Goal: Use online tool/utility: Utilize a website feature to perform a specific function

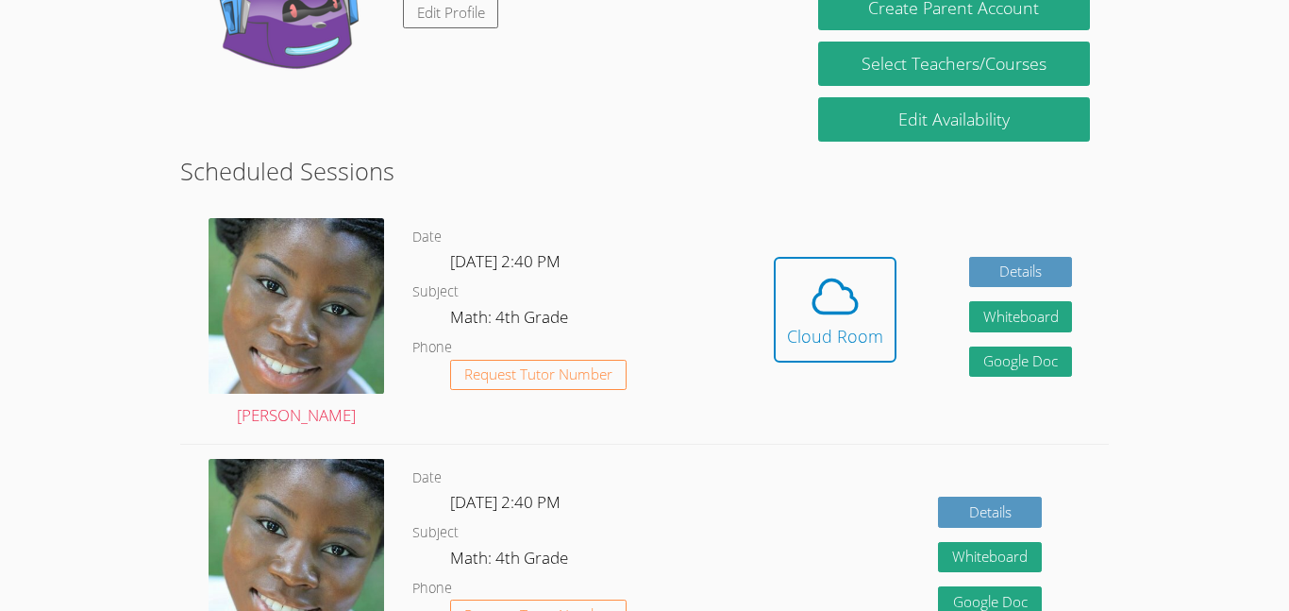
scroll to position [399, 0]
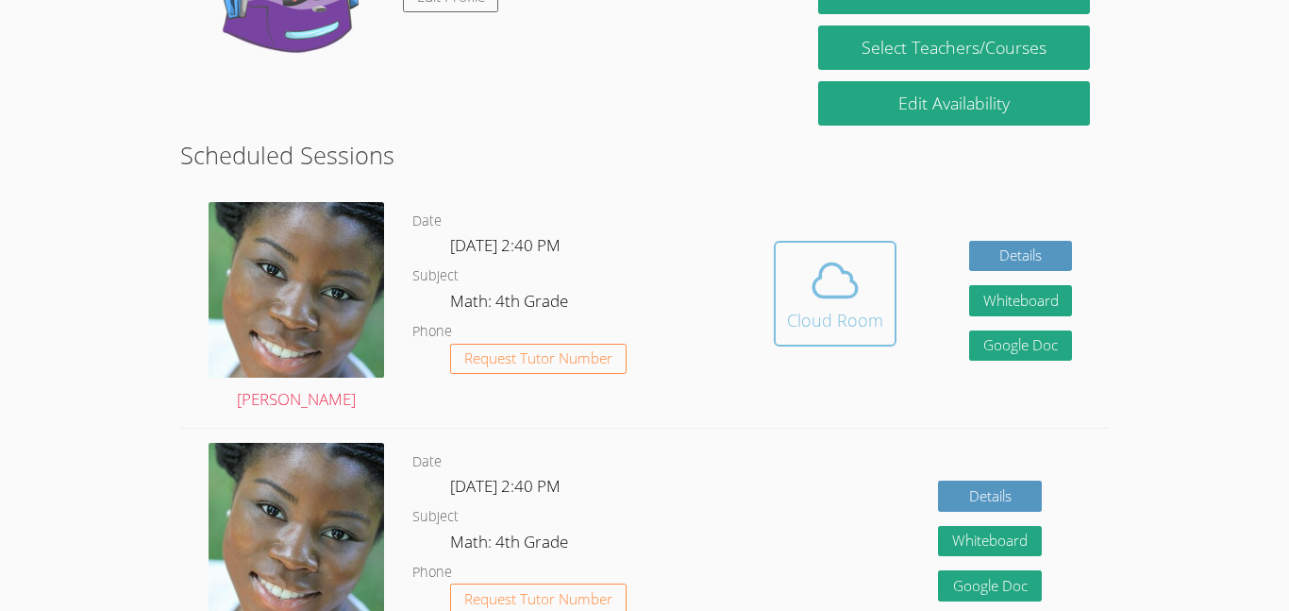
click at [829, 320] on div "Cloud Room" at bounding box center [835, 320] width 96 height 26
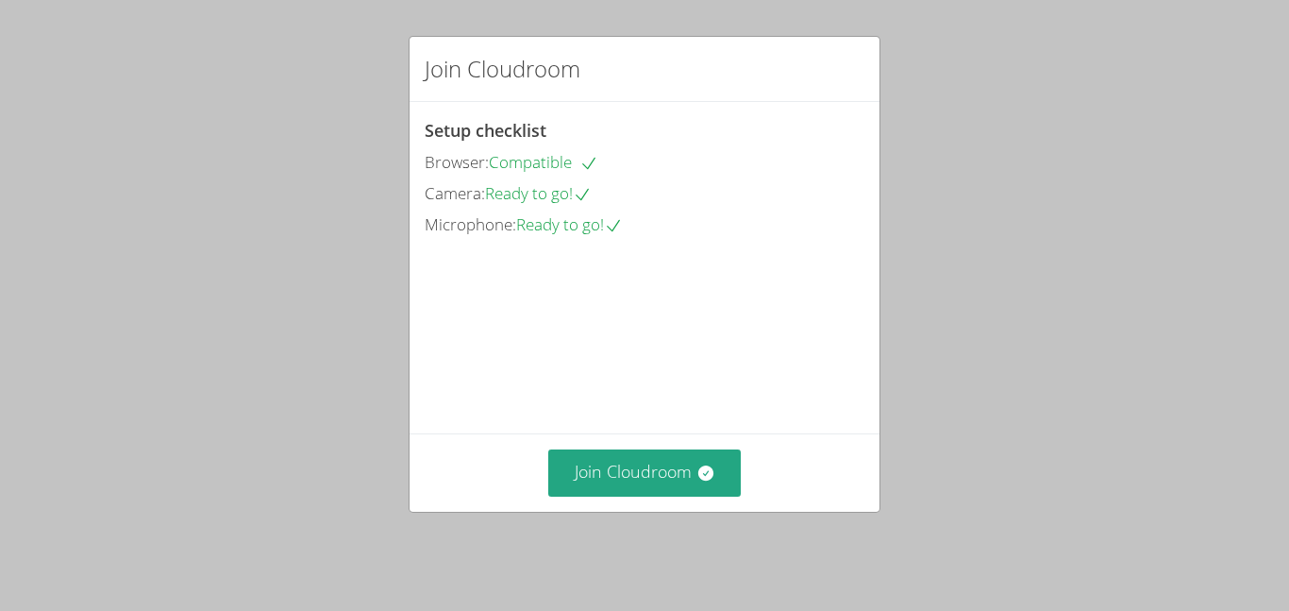
click at [1228, 499] on div "Join Cloudroom Setup checklist Browser: Compatible Camera: Ready to go! Microph…" at bounding box center [644, 305] width 1289 height 611
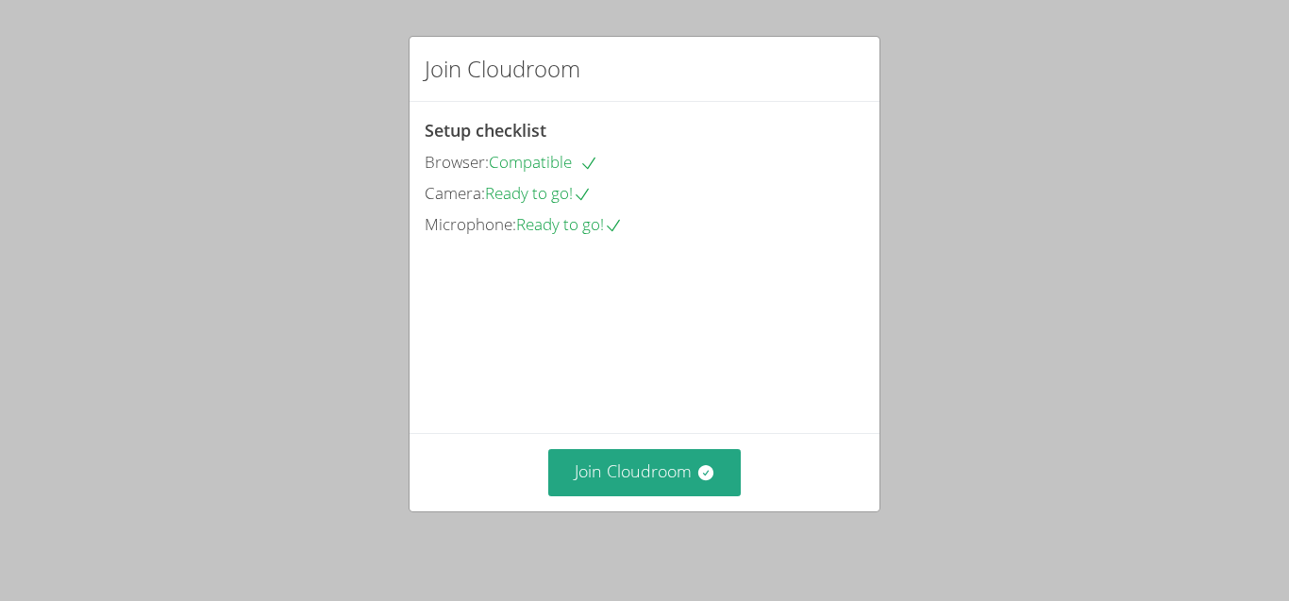
click at [1216, 371] on div "Join Cloudroom Setup checklist Browser: Compatible Camera: Ready to go! Microph…" at bounding box center [644, 300] width 1289 height 601
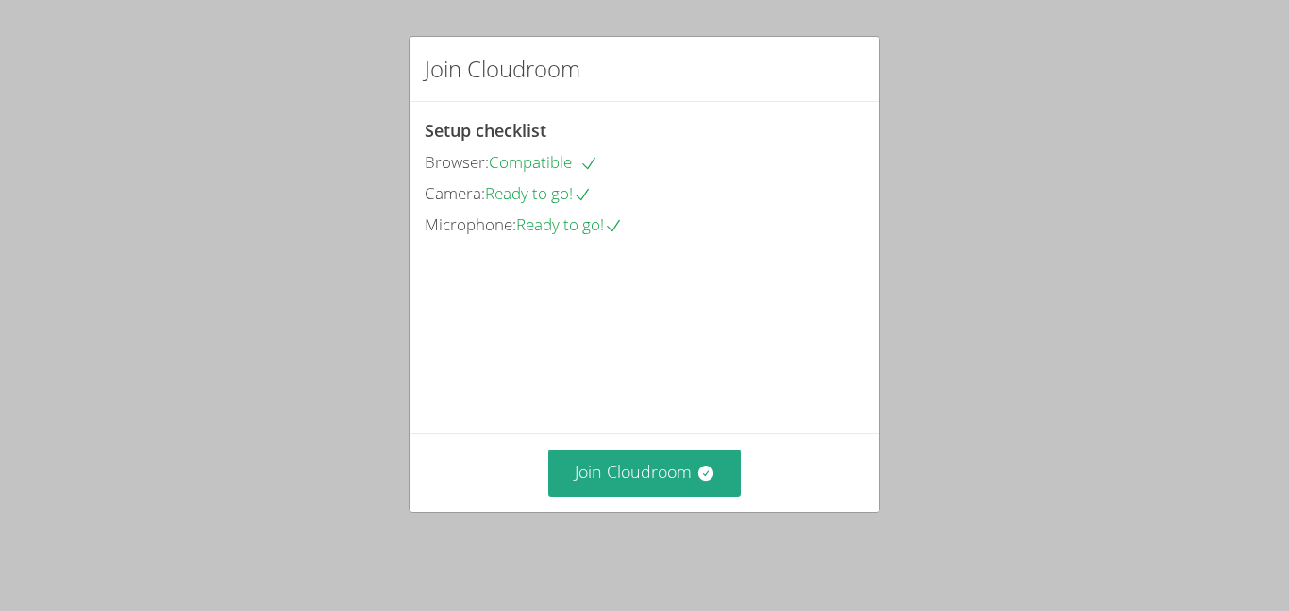
click at [1258, 523] on div "Join Cloudroom Setup checklist Browser: Compatible Camera: Ready to go! Microph…" at bounding box center [644, 305] width 1289 height 611
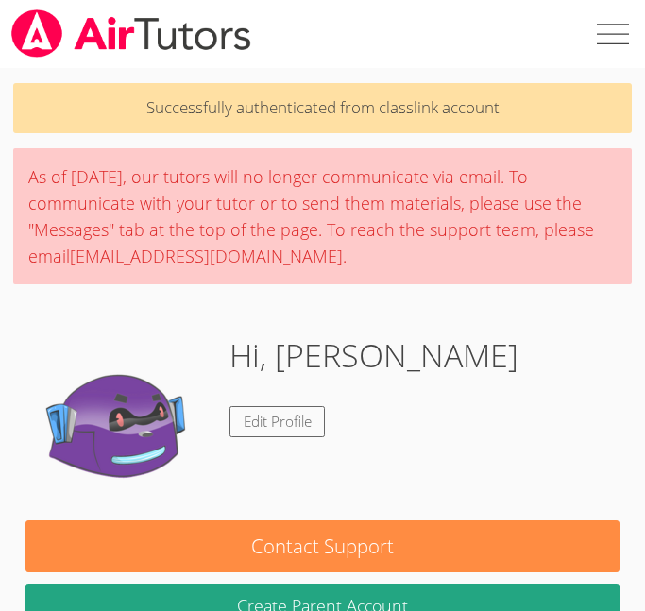
scroll to position [534, 0]
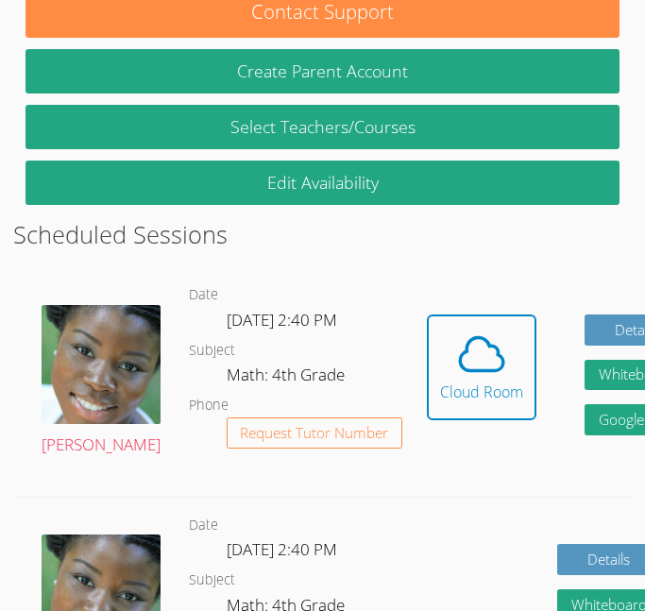
click at [402, 497] on div "Details Whiteboard Hidden Google Doc" at bounding box center [557, 611] width 310 height 228
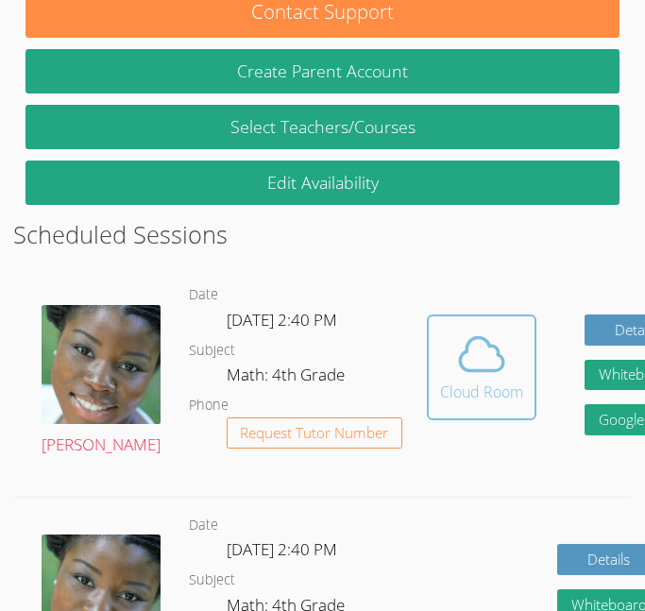
click at [455, 378] on icon at bounding box center [481, 354] width 53 height 53
